Goal: Task Accomplishment & Management: Complete application form

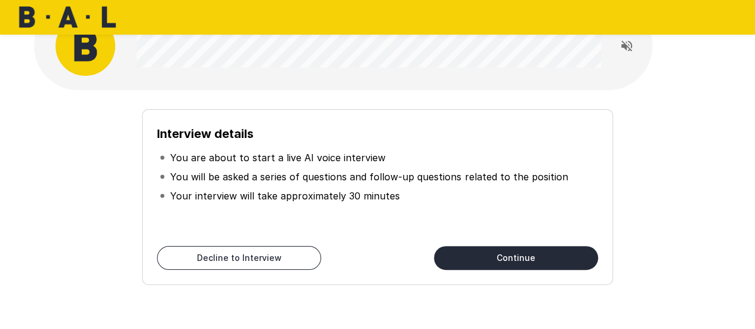
scroll to position [60, 0]
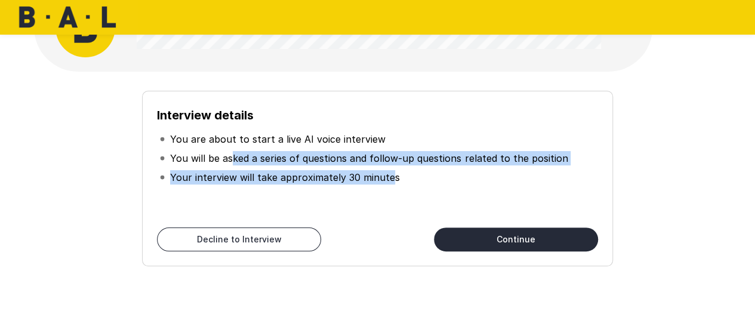
drag, startPoint x: 233, startPoint y: 151, endPoint x: 389, endPoint y: 171, distance: 157.5
click at [389, 171] on ul "You are about to start a live AI voice interview You will be asked a series of …" at bounding box center [377, 158] width 440 height 67
click at [482, 234] on button "Continue" at bounding box center [516, 239] width 164 height 24
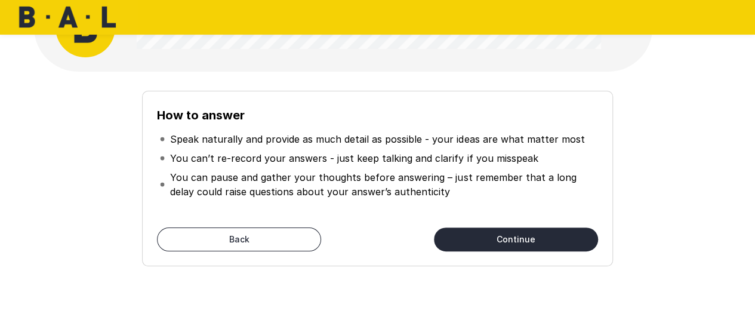
click at [466, 231] on button "Continue" at bounding box center [516, 239] width 164 height 24
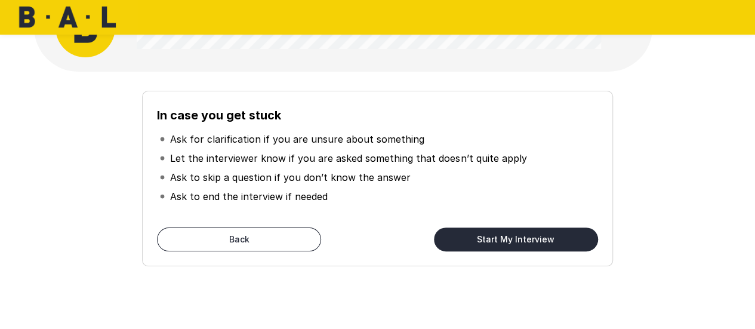
click at [489, 235] on button "Start My Interview" at bounding box center [516, 239] width 164 height 24
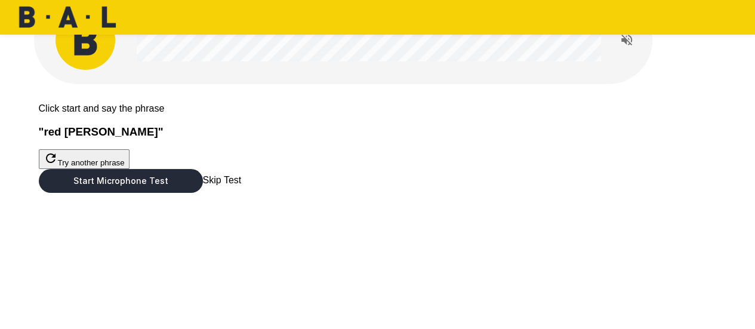
click at [203, 193] on button "Start Microphone Test" at bounding box center [121, 181] width 164 height 24
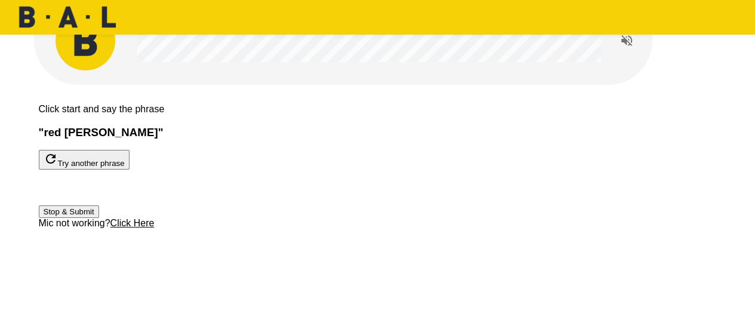
click at [99, 218] on button "Stop & Submit" at bounding box center [69, 211] width 60 height 13
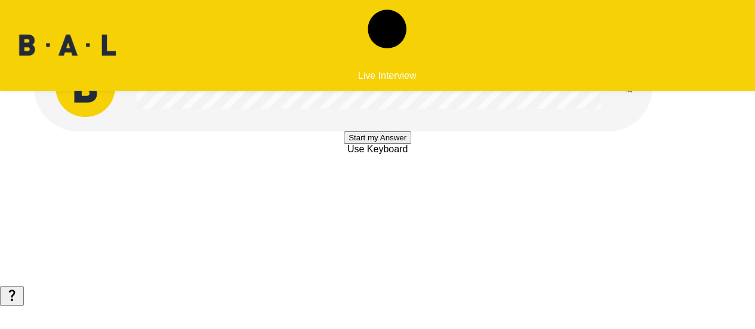
click at [390, 144] on button "Start my Answer" at bounding box center [377, 137] width 67 height 13
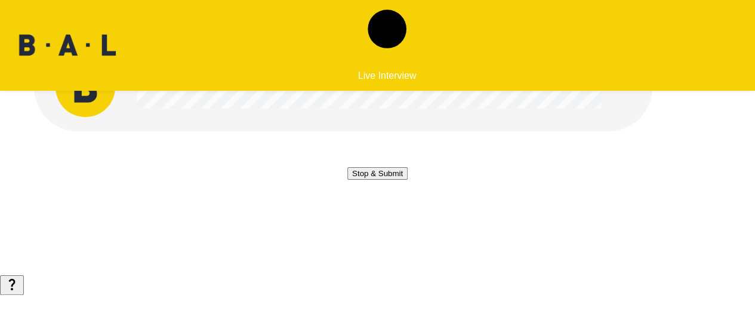
click at [377, 180] on button "Stop & Submit" at bounding box center [377, 173] width 60 height 13
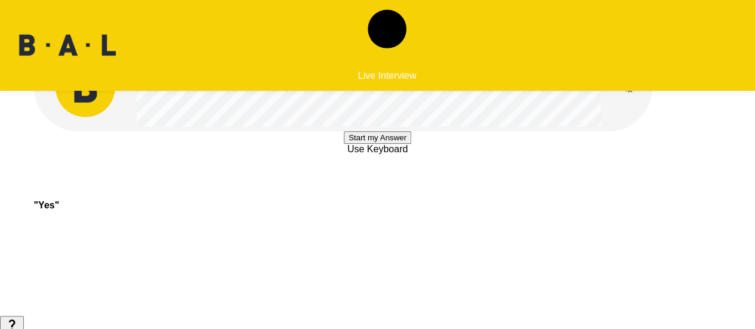
click at [376, 144] on button "Start my Answer" at bounding box center [377, 137] width 67 height 13
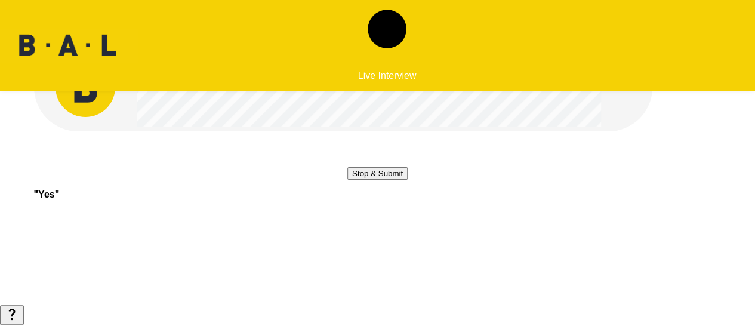
click at [382, 180] on button "Stop & Submit" at bounding box center [377, 173] width 60 height 13
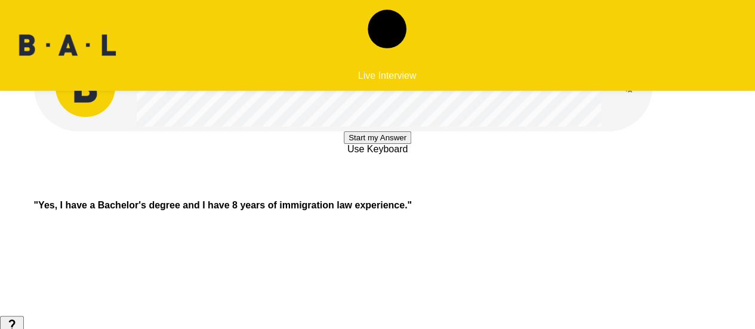
click at [357, 144] on button "Start my Answer" at bounding box center [377, 137] width 67 height 13
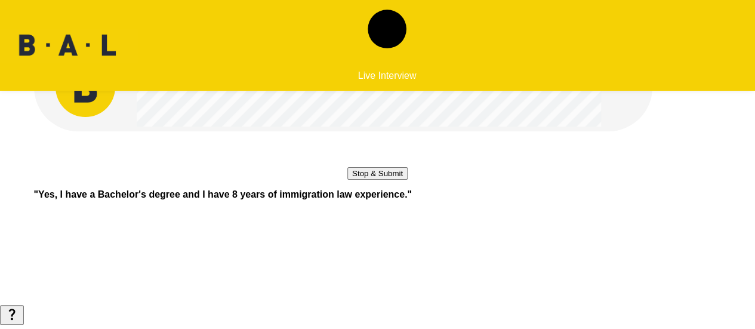
click at [382, 180] on button "Stop & Submit" at bounding box center [377, 173] width 60 height 13
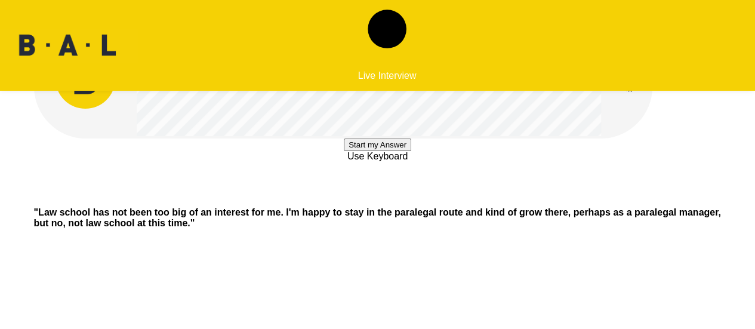
scroll to position [3, 0]
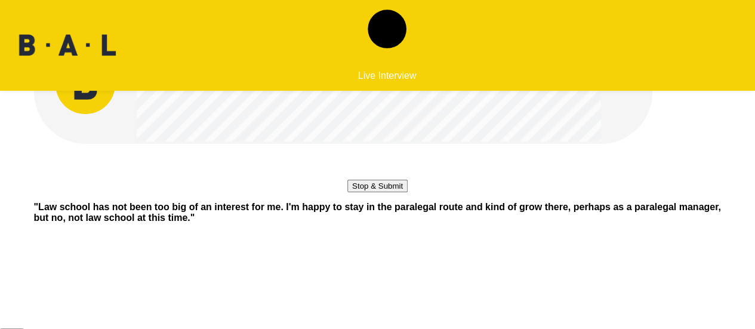
click at [375, 192] on button "Stop & Submit" at bounding box center [377, 186] width 60 height 13
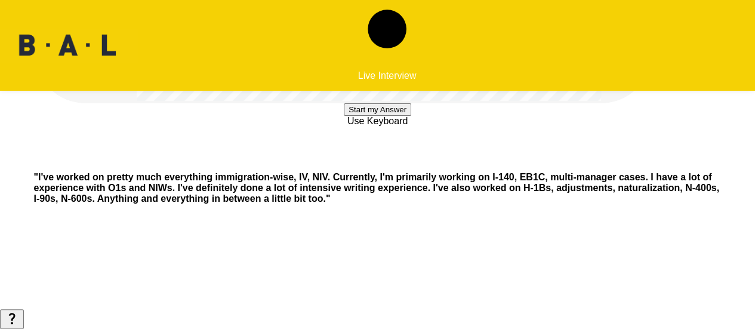
scroll to position [0, 0]
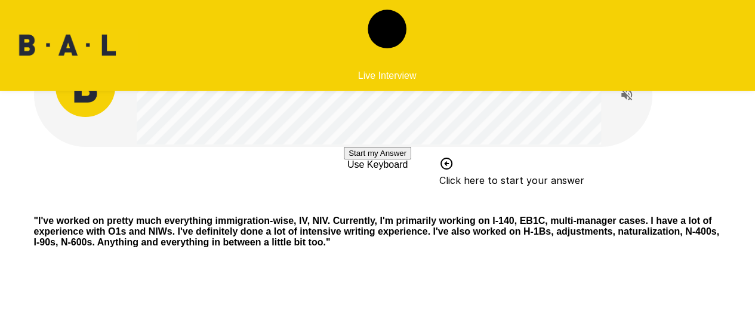
click at [388, 159] on button "Start my Answer" at bounding box center [377, 153] width 67 height 13
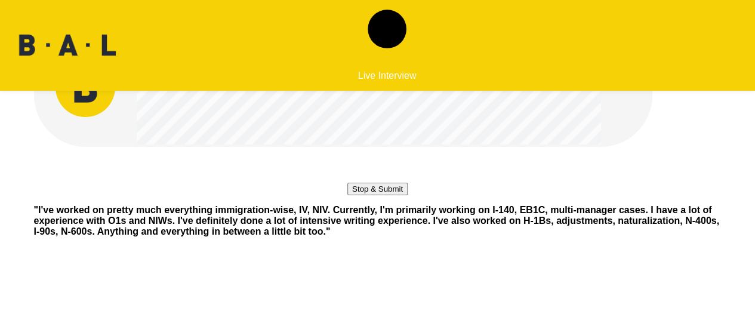
click at [389, 195] on button "Stop & Submit" at bounding box center [377, 189] width 60 height 13
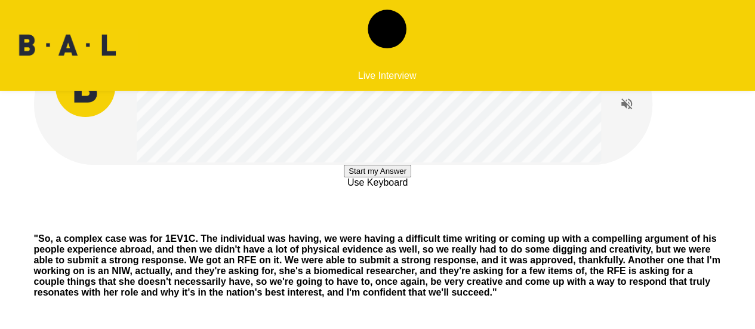
click at [378, 177] on button "Start my Answer" at bounding box center [377, 171] width 67 height 13
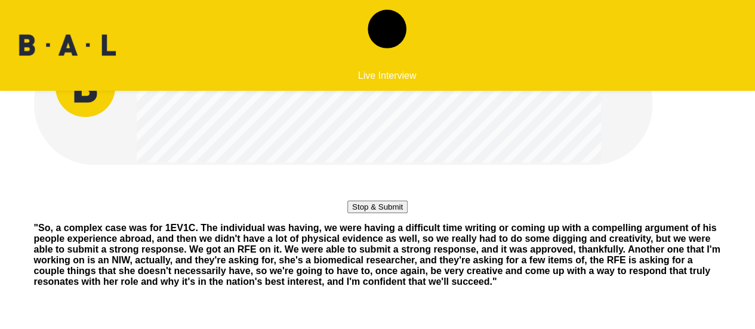
click at [371, 213] on button "Stop & Submit" at bounding box center [377, 206] width 60 height 13
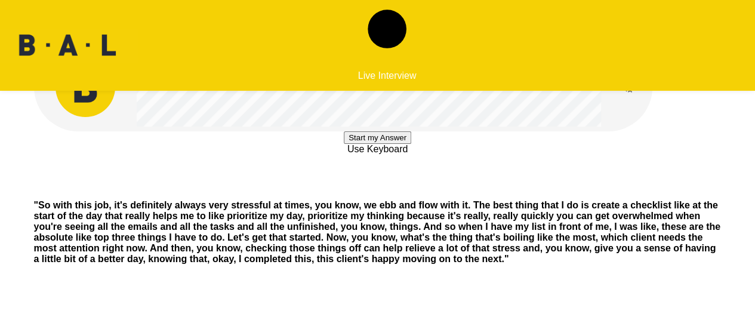
click at [381, 144] on button "Start my Answer" at bounding box center [377, 137] width 67 height 13
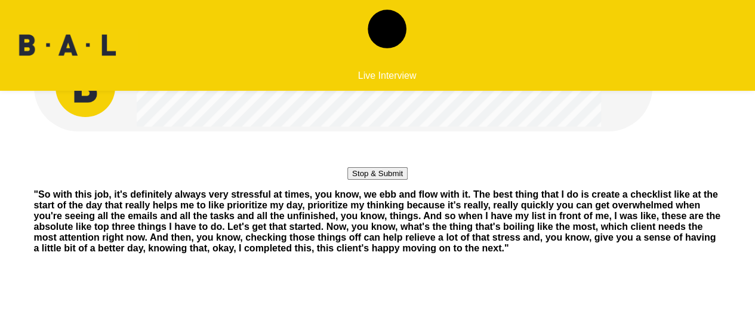
click at [382, 180] on button "Stop & Submit" at bounding box center [377, 173] width 60 height 13
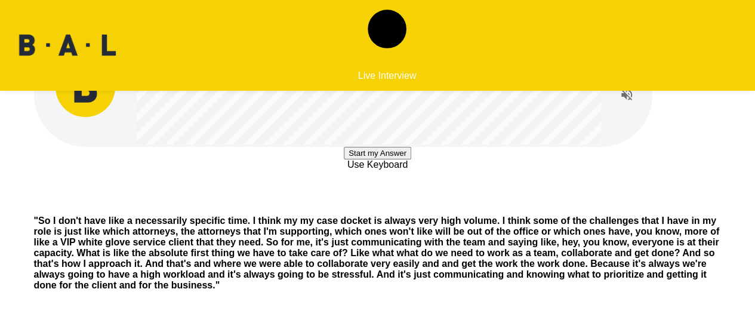
click at [383, 159] on button "Start my Answer" at bounding box center [377, 153] width 67 height 13
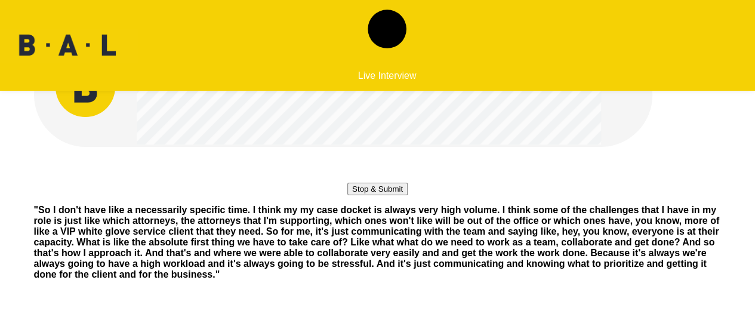
click at [380, 195] on button "Stop & Submit" at bounding box center [377, 189] width 60 height 13
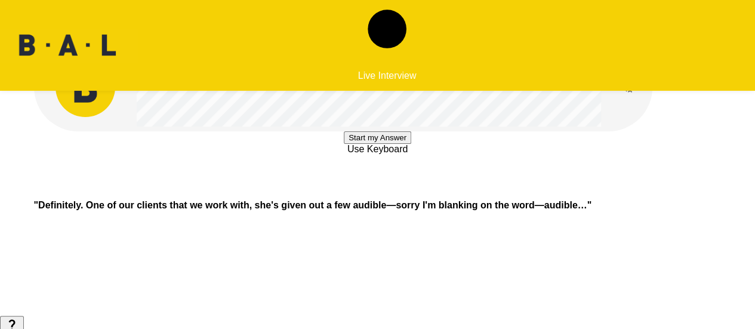
click at [359, 144] on button "Start my Answer" at bounding box center [377, 137] width 67 height 13
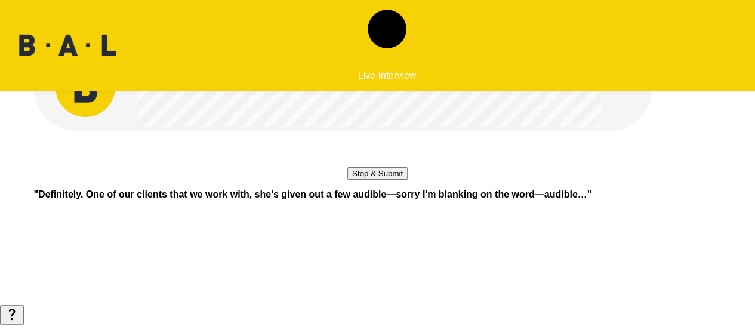
click at [388, 180] on button "Stop & Submit" at bounding box center [377, 173] width 60 height 13
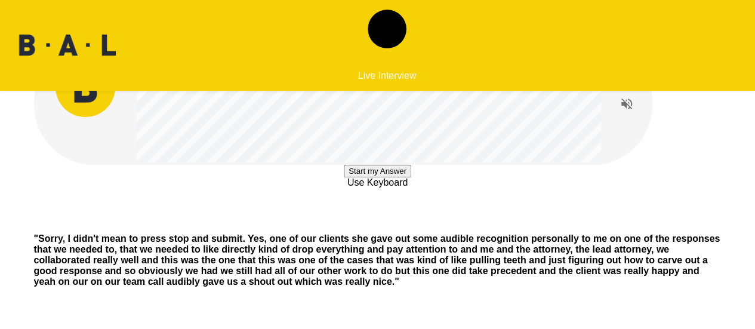
click at [397, 177] on button "Start my Answer" at bounding box center [377, 171] width 67 height 13
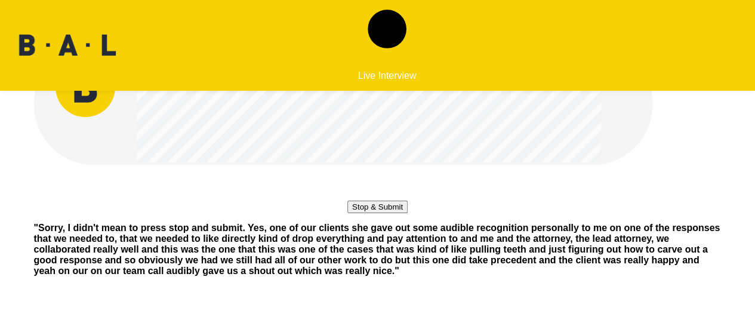
click at [378, 213] on button "Stop & Submit" at bounding box center [377, 206] width 60 height 13
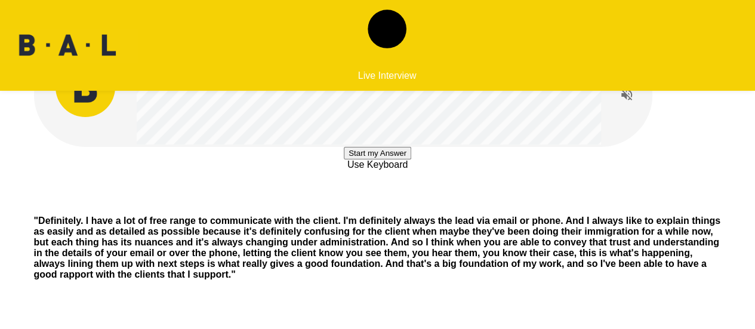
click at [398, 159] on button "Start my Answer" at bounding box center [377, 153] width 67 height 13
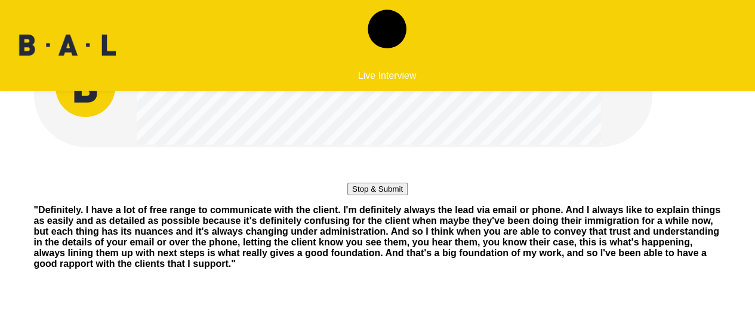
click at [399, 195] on button "Stop & Submit" at bounding box center [377, 189] width 60 height 13
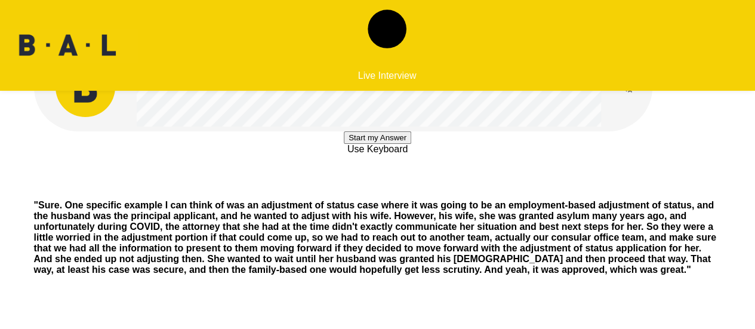
click at [358, 144] on button "Start my Answer" at bounding box center [377, 137] width 67 height 13
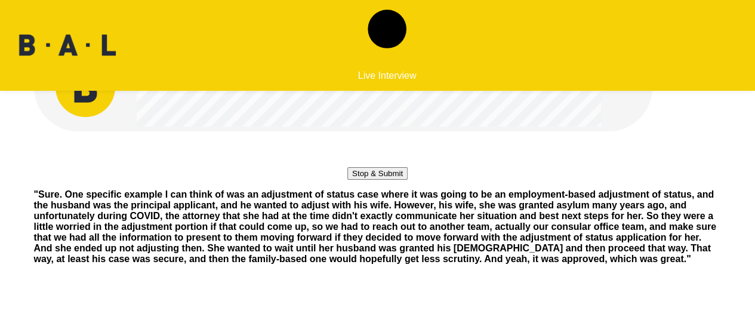
click at [347, 180] on button "Stop & Submit" at bounding box center [377, 173] width 60 height 13
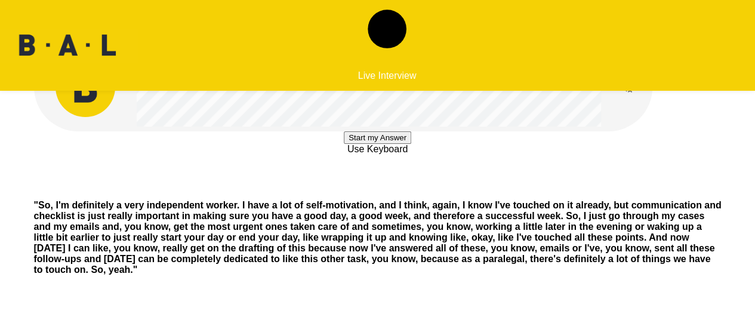
click at [381, 144] on button "Start my Answer" at bounding box center [377, 137] width 67 height 13
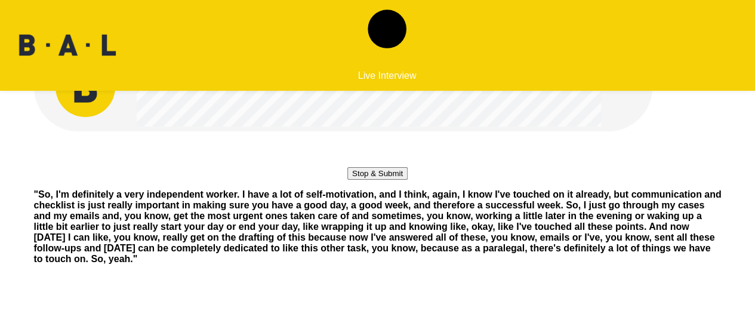
click at [347, 180] on button "Stop & Submit" at bounding box center [377, 173] width 60 height 13
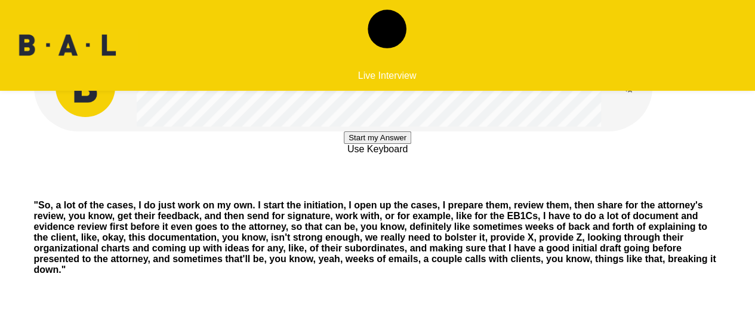
click at [371, 144] on button "Start my Answer" at bounding box center [377, 137] width 67 height 13
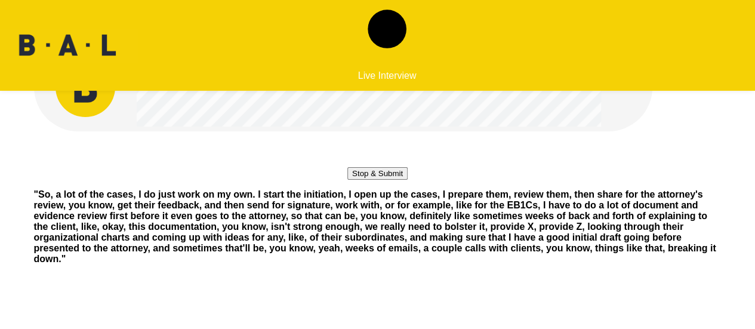
click at [401, 180] on button "Stop & Submit" at bounding box center [377, 173] width 60 height 13
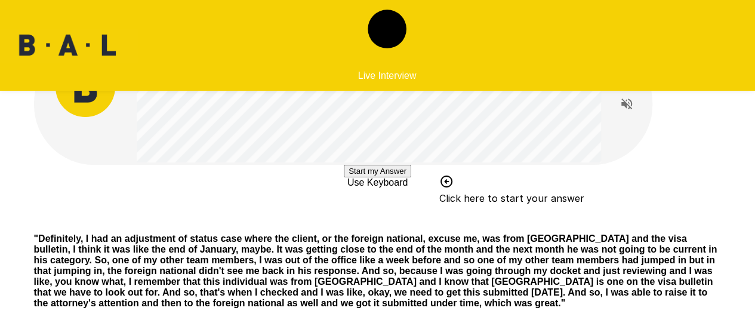
click at [383, 177] on button "Start my Answer" at bounding box center [377, 171] width 67 height 13
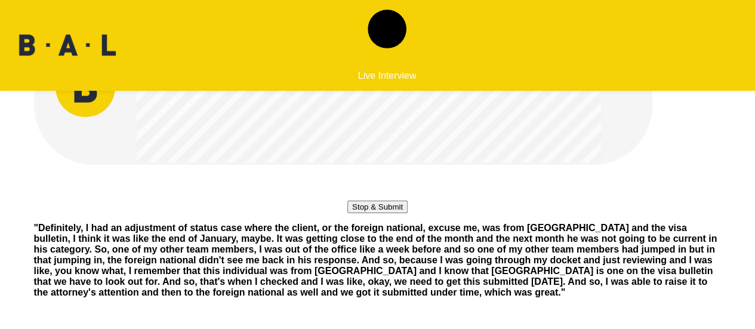
click at [407, 213] on button "Stop & Submit" at bounding box center [377, 206] width 60 height 13
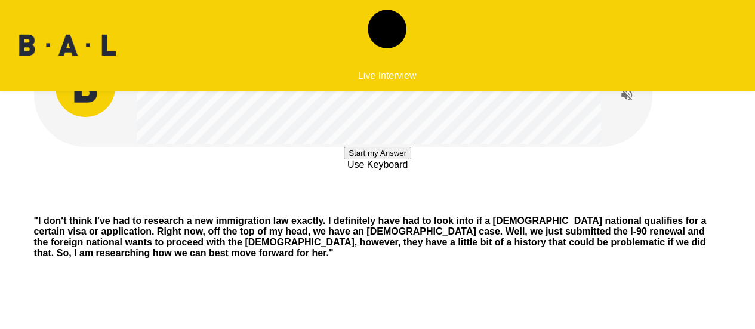
click at [391, 159] on button "Start my Answer" at bounding box center [377, 153] width 67 height 13
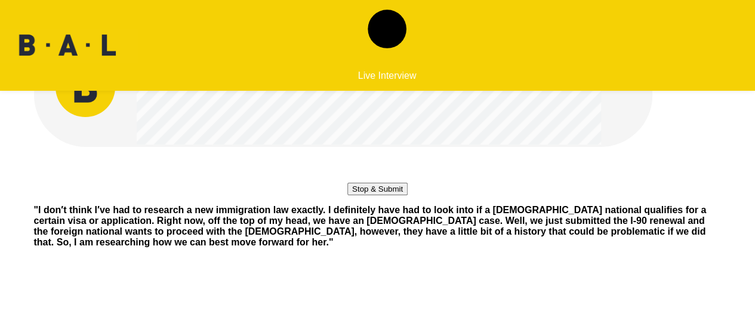
click at [367, 195] on button "Stop & Submit" at bounding box center [377, 189] width 60 height 13
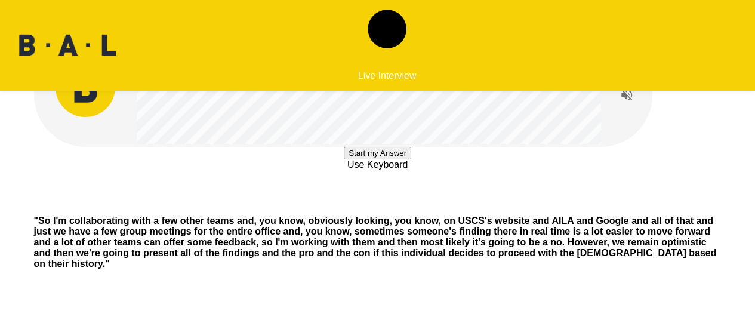
click at [367, 159] on button "Start my Answer" at bounding box center [377, 153] width 67 height 13
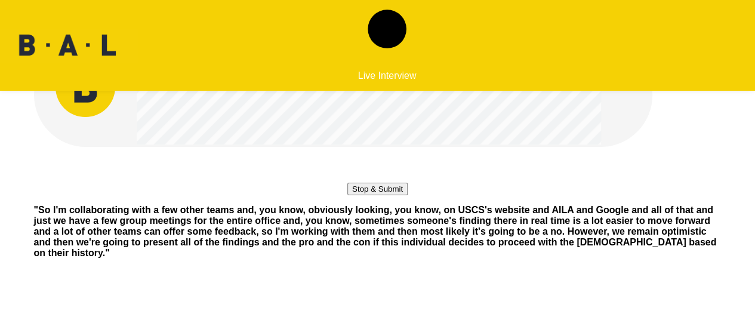
click at [382, 195] on button "Stop & Submit" at bounding box center [377, 189] width 60 height 13
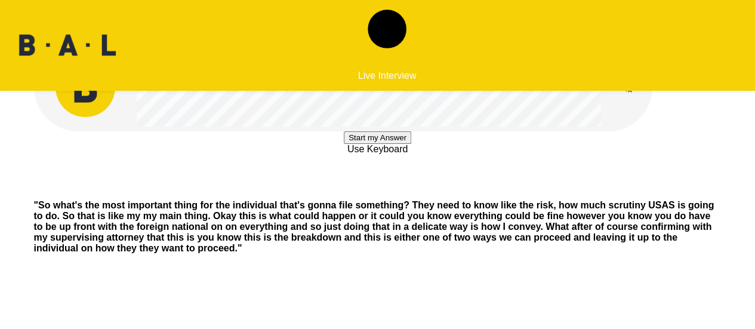
click at [384, 144] on button "Start my Answer" at bounding box center [377, 137] width 67 height 13
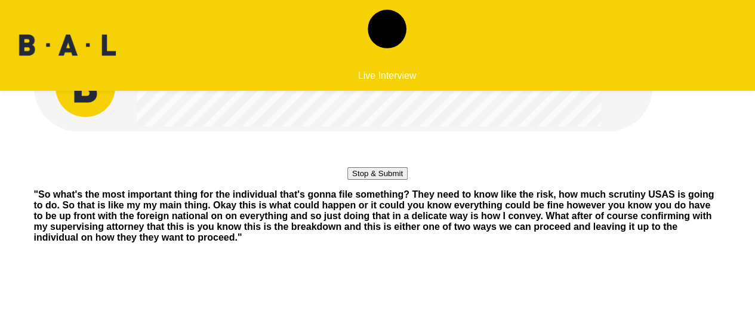
click at [379, 180] on button "Stop & Submit" at bounding box center [377, 173] width 60 height 13
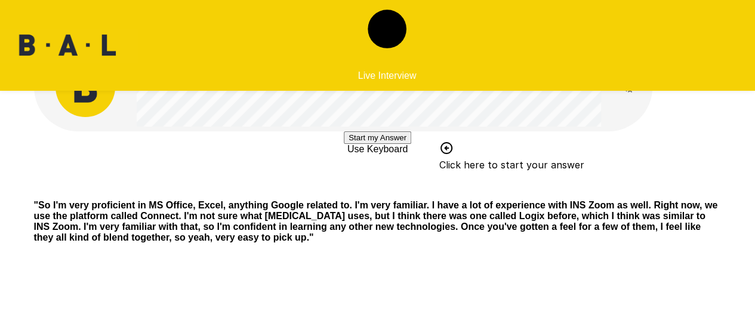
click at [411, 144] on button "Start my Answer" at bounding box center [377, 137] width 67 height 13
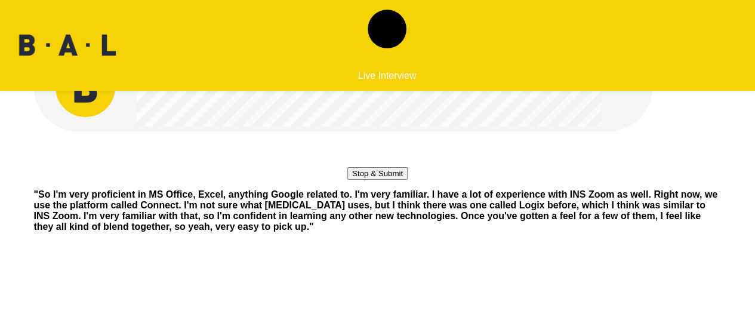
click at [407, 180] on button "Stop & Submit" at bounding box center [377, 173] width 60 height 13
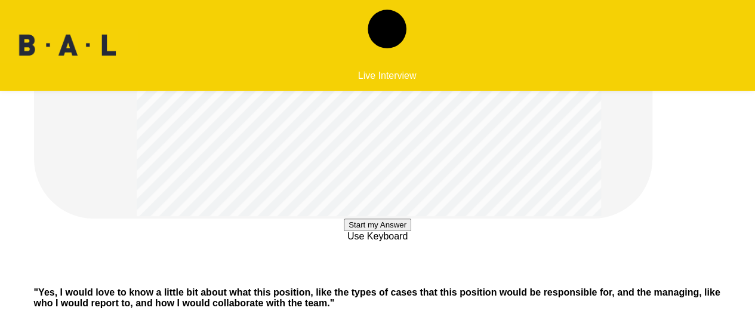
scroll to position [239, 0]
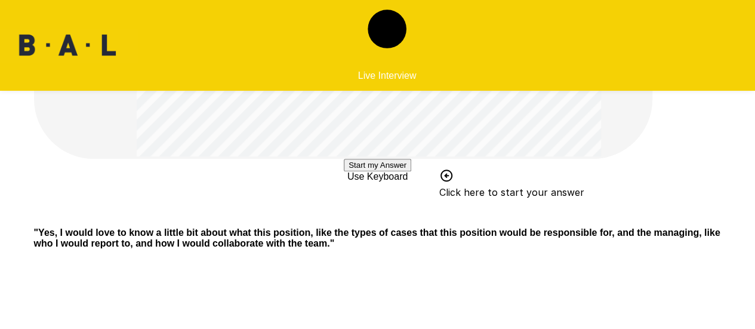
click at [344, 171] on button "Start my Answer" at bounding box center [377, 165] width 67 height 13
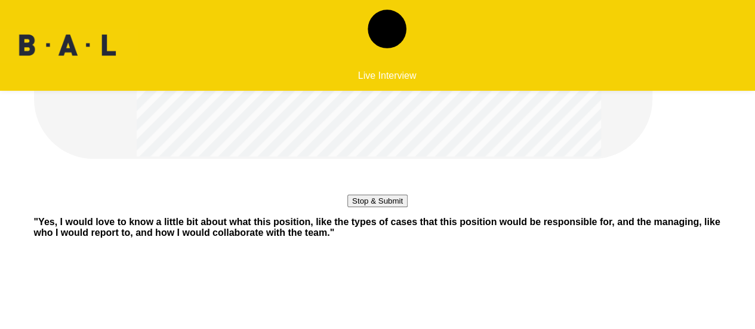
click at [392, 207] on button "Stop & Submit" at bounding box center [377, 200] width 60 height 13
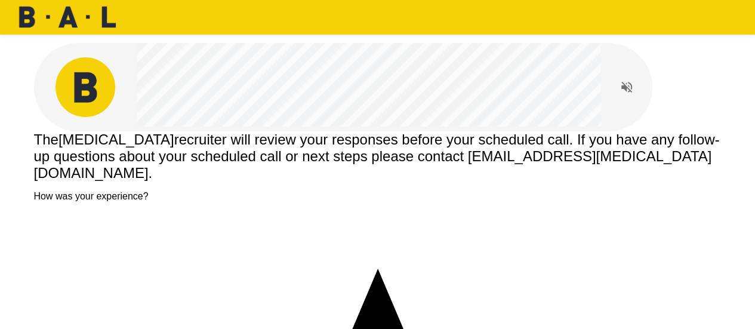
scroll to position [47, 0]
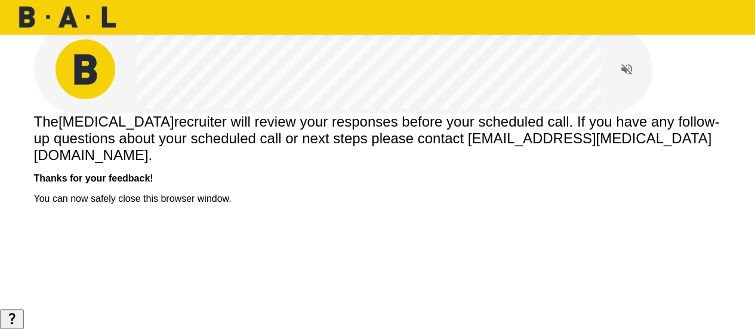
scroll to position [0, 0]
